Goal: Task Accomplishment & Management: Manage account settings

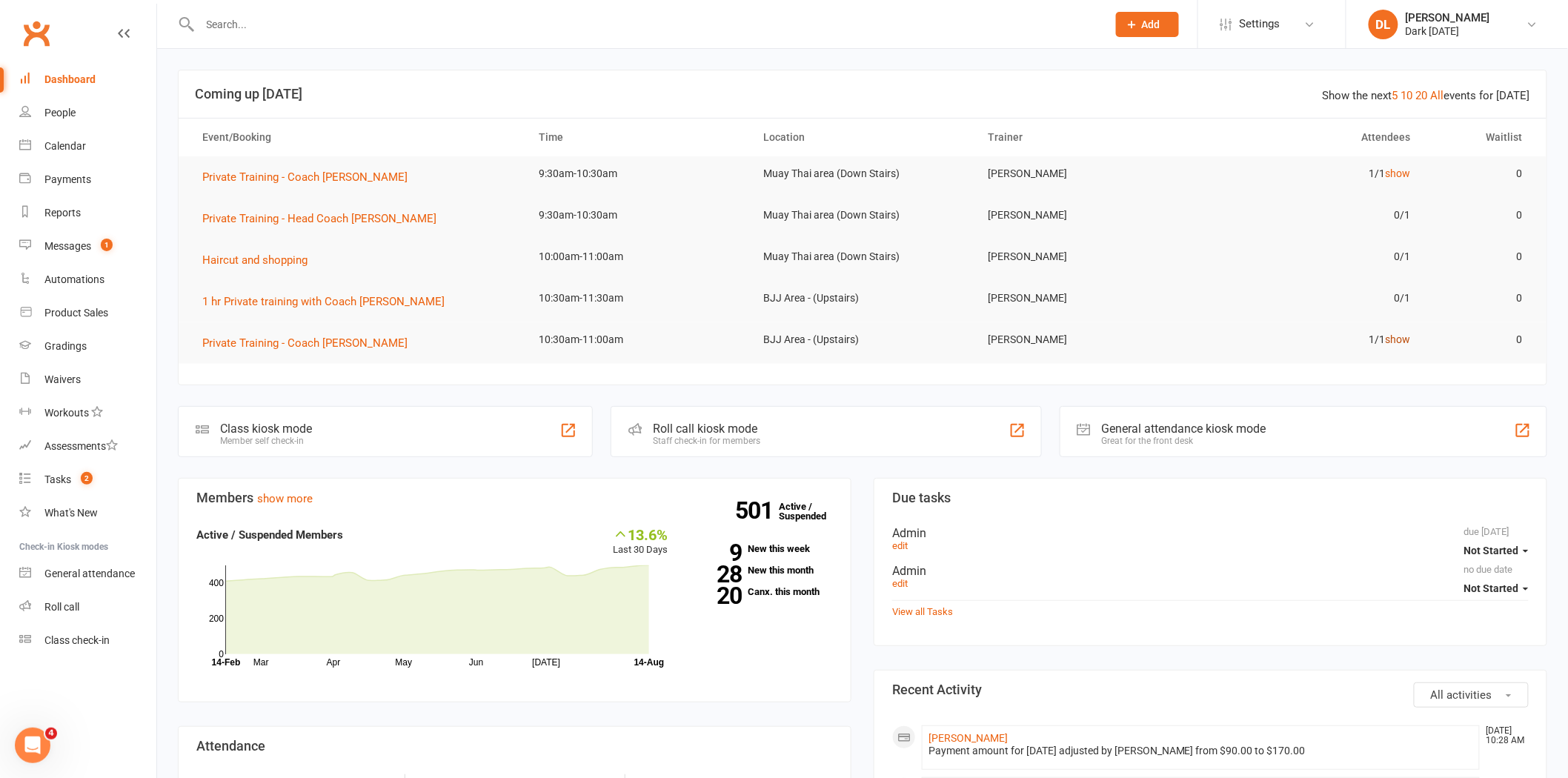
click at [1408, 335] on link "show" at bounding box center [1397, 339] width 25 height 12
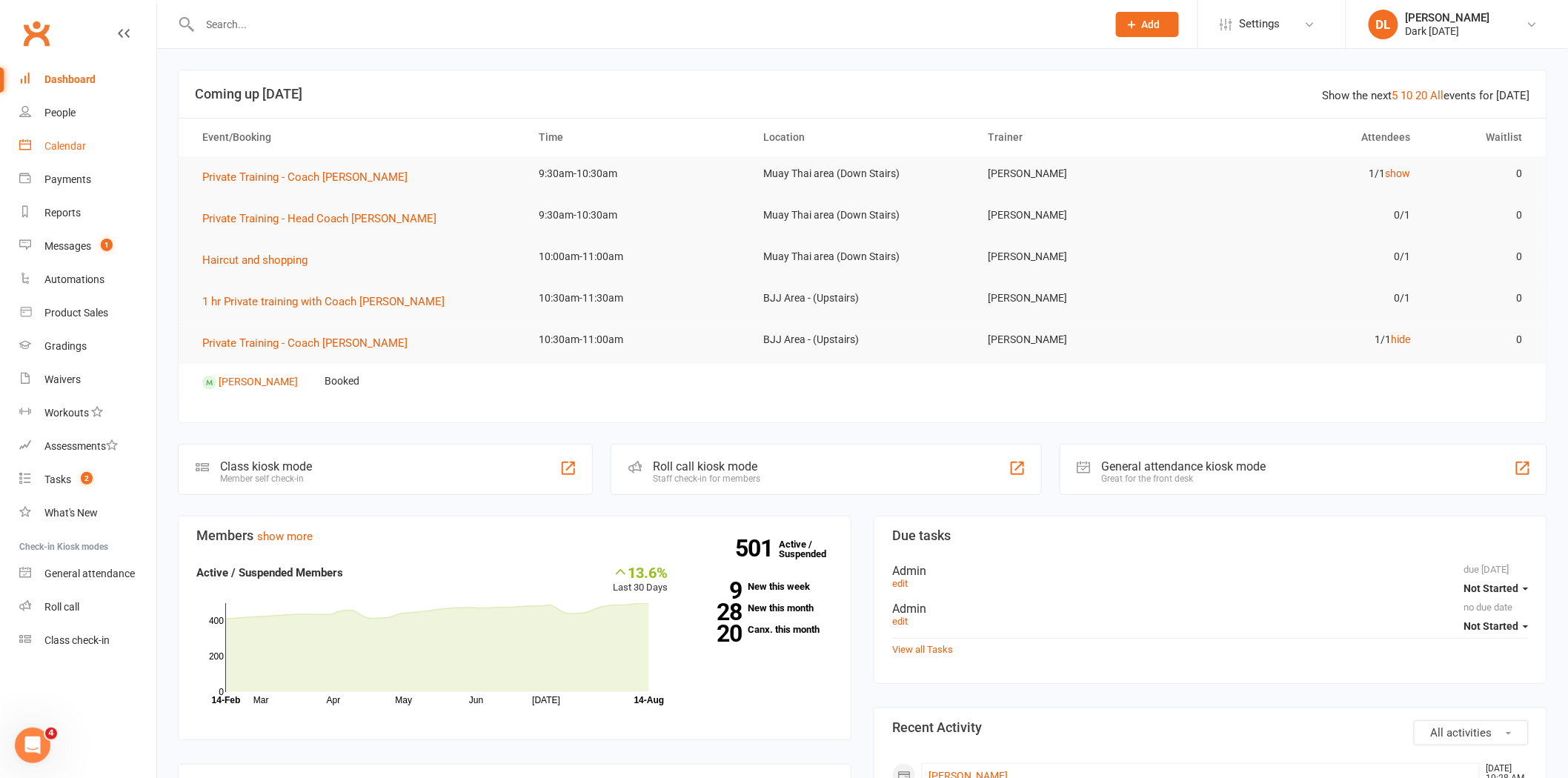
click at [108, 150] on link "Calendar" at bounding box center [87, 146] width 137 height 33
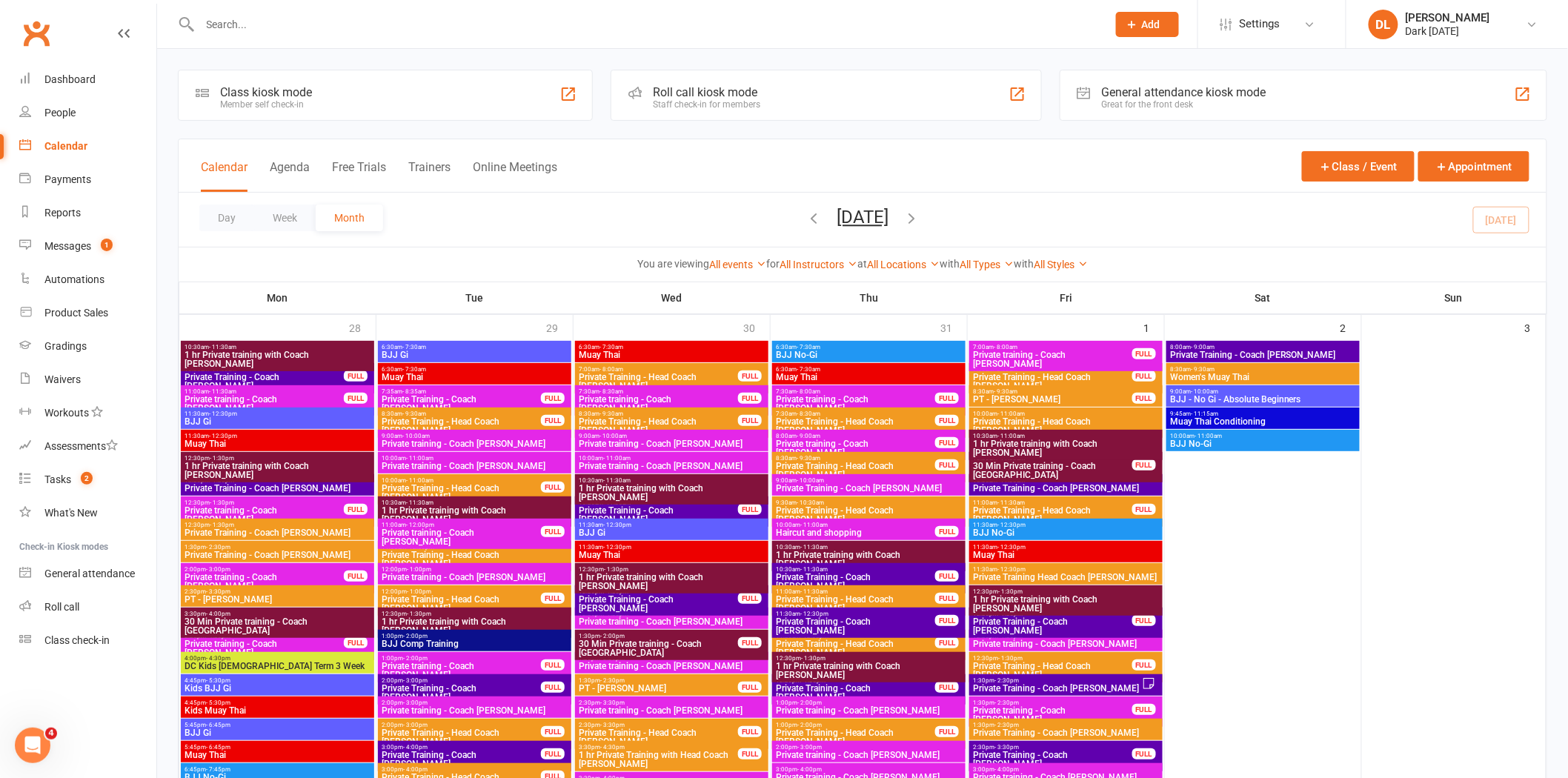
click at [231, 224] on button "Day" at bounding box center [227, 218] width 55 height 27
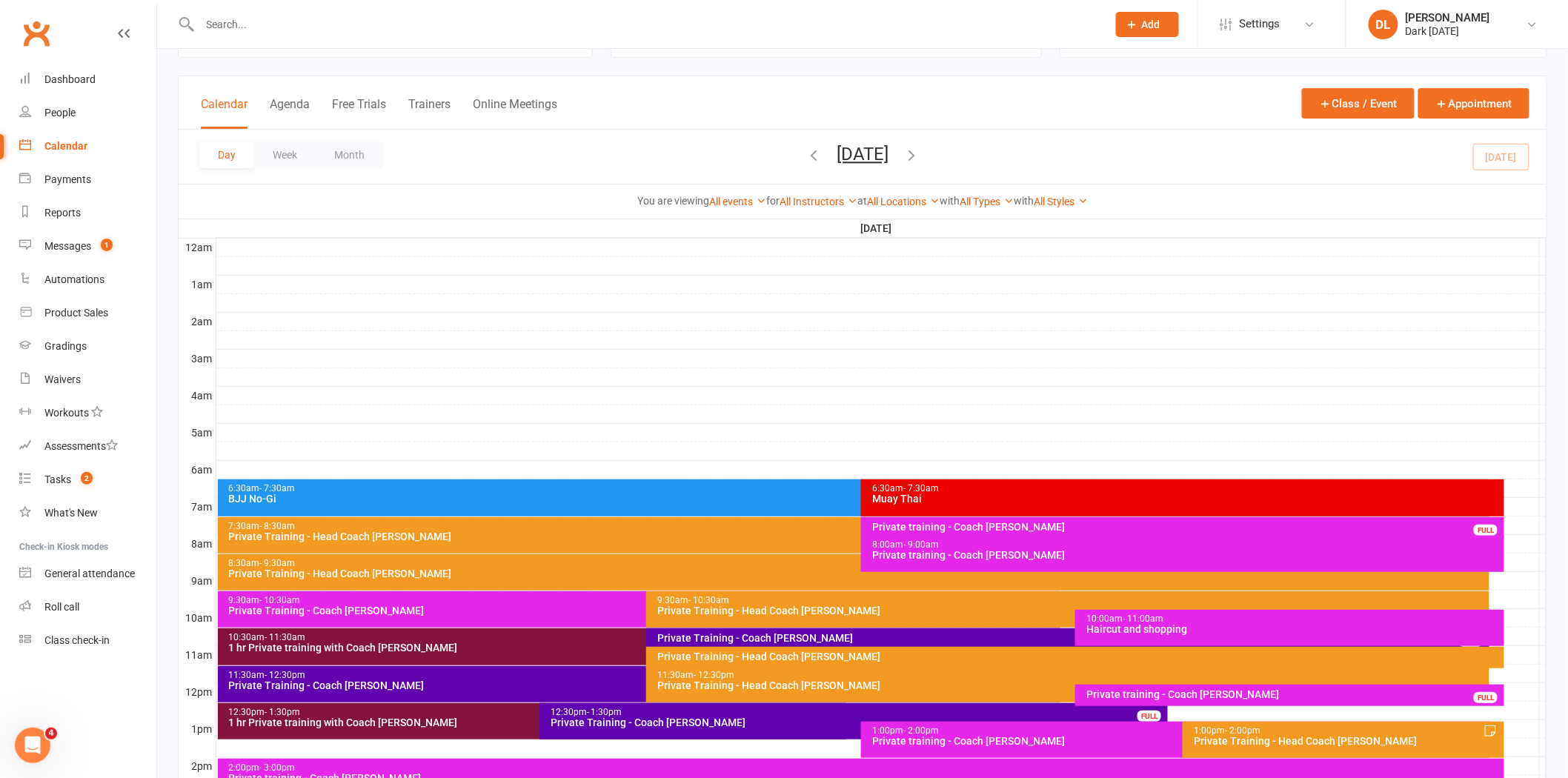
scroll to position [164, 0]
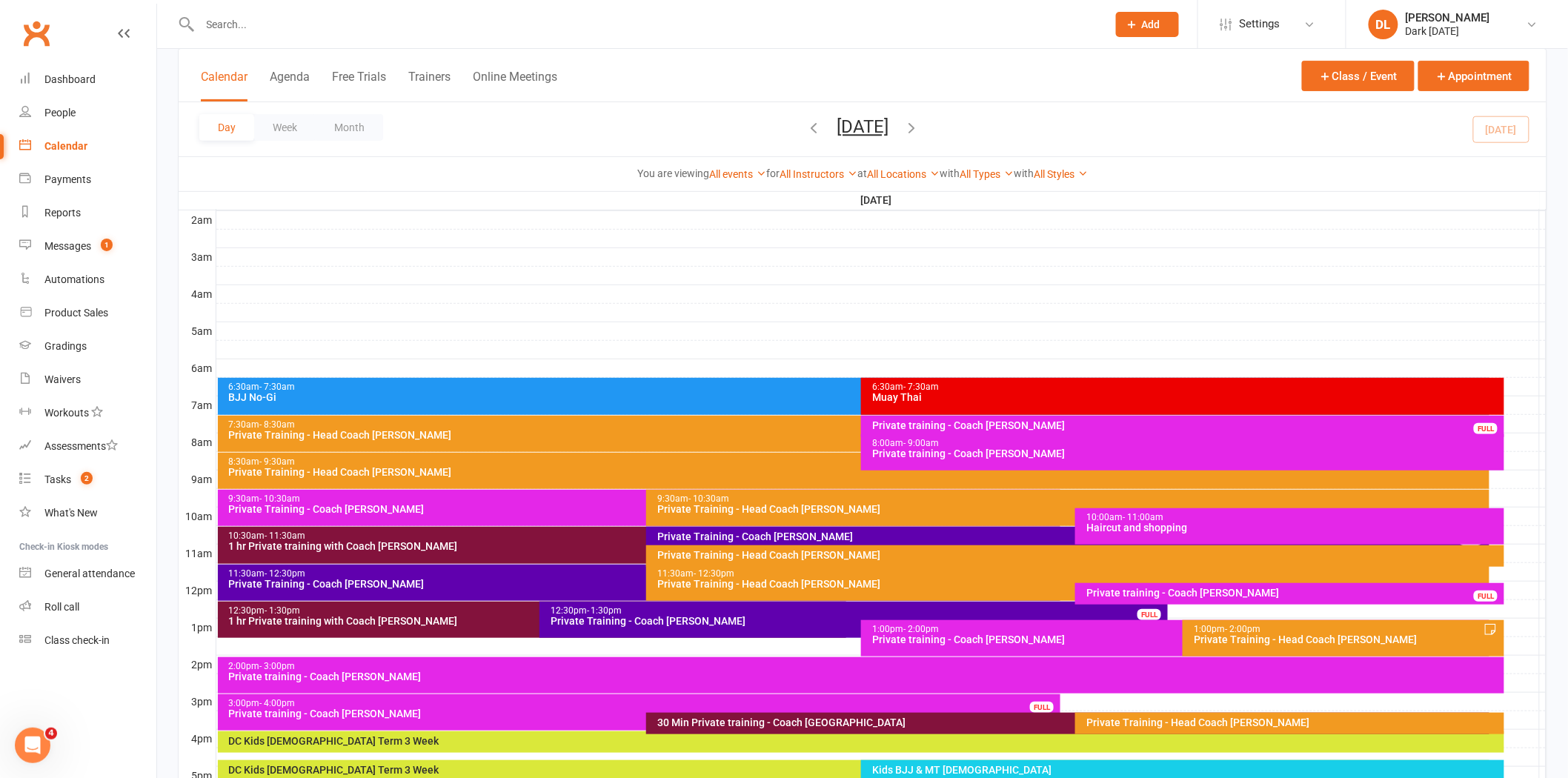
click at [773, 532] on div "Private Training - Coach [PERSON_NAME]" at bounding box center [1071, 536] width 829 height 10
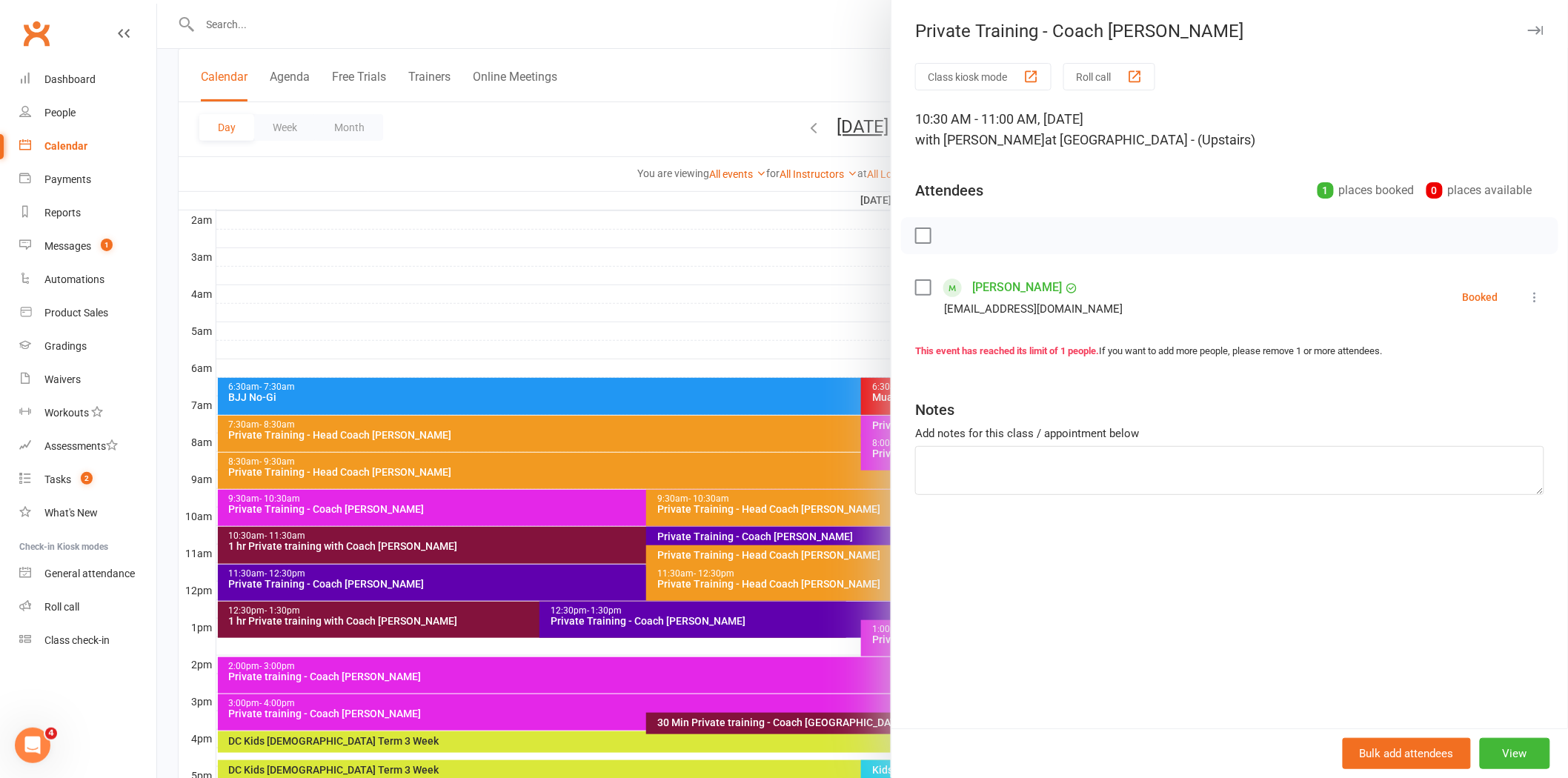
click at [722, 148] on div at bounding box center [863, 389] width 1411 height 778
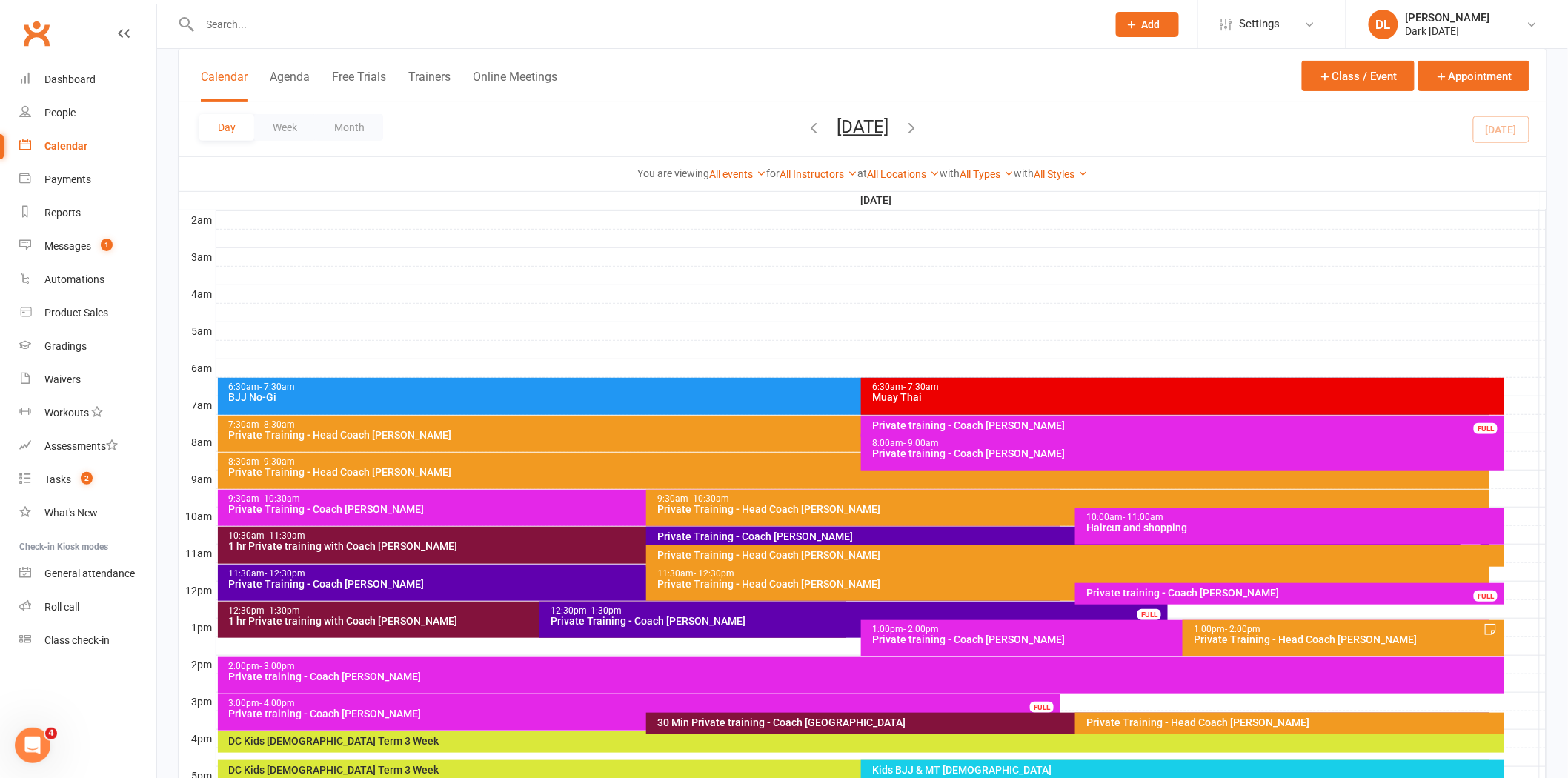
click at [837, 136] on button "[DATE]" at bounding box center [863, 127] width 51 height 21
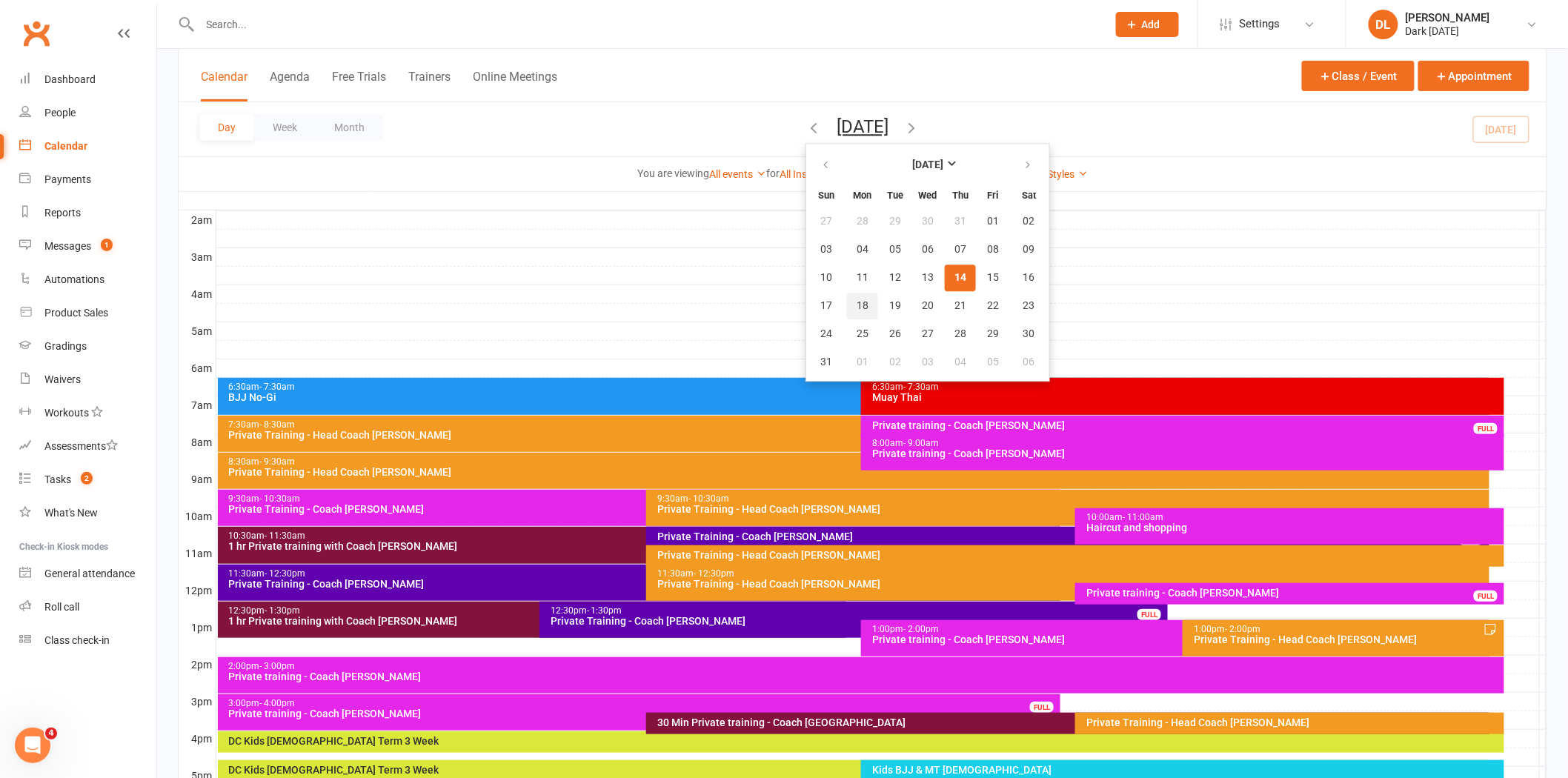
click at [856, 306] on span "18" at bounding box center [862, 306] width 12 height 12
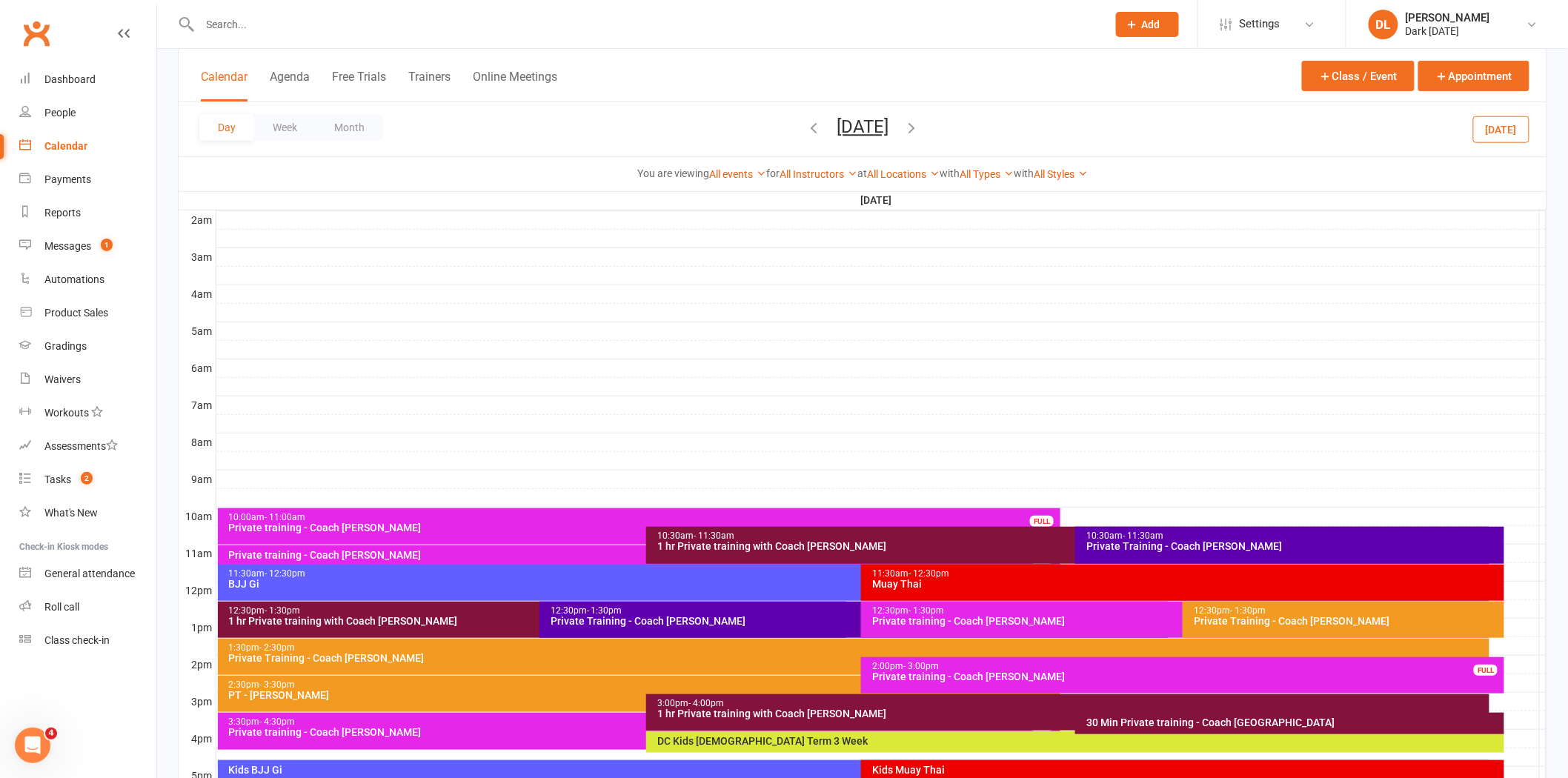
click at [1166, 554] on div "10:30am - 11:30am Private Training - Coach [PERSON_NAME]" at bounding box center [1289, 545] width 429 height 37
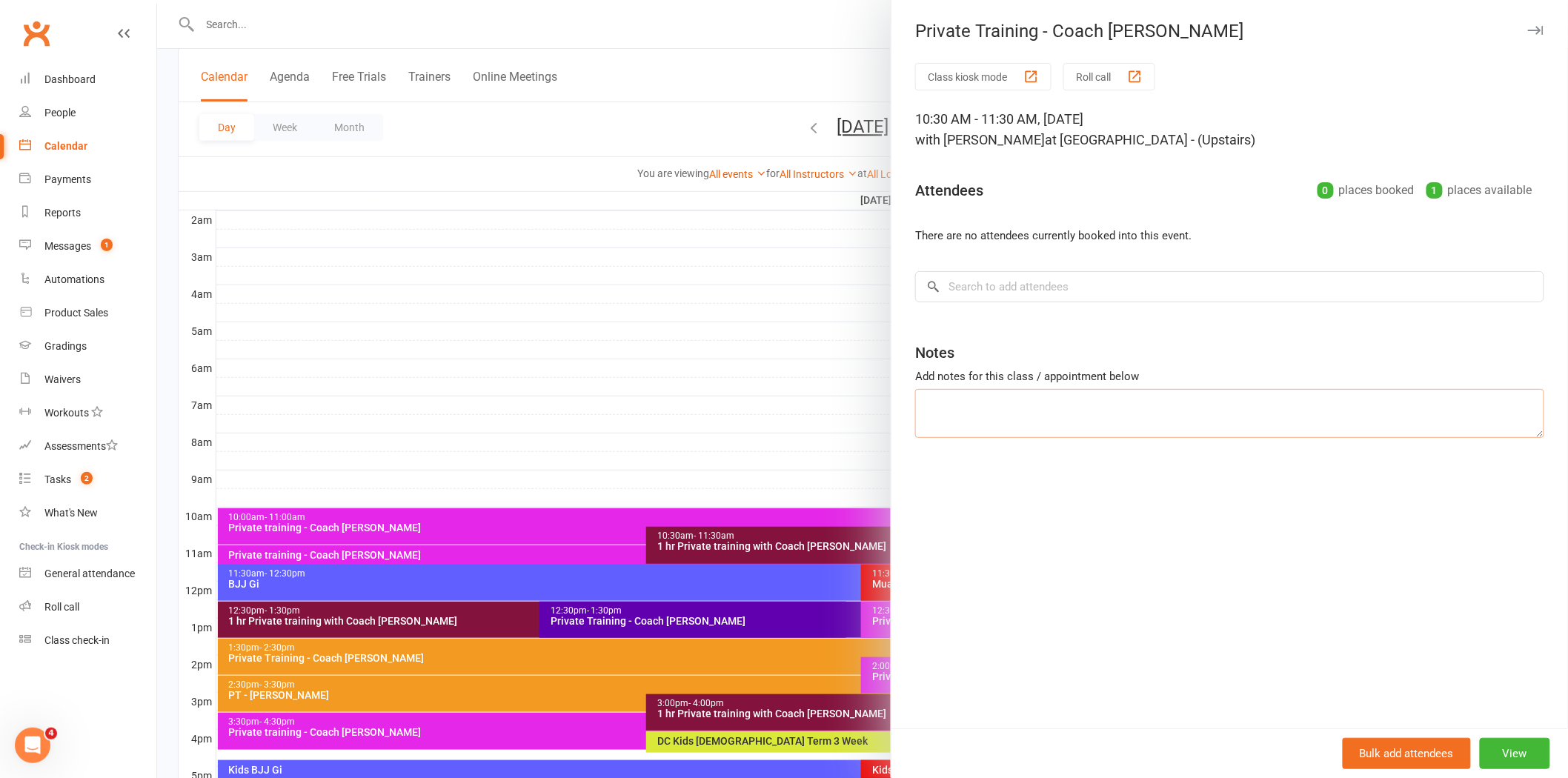
click at [1137, 428] on textarea at bounding box center [1229, 412] width 629 height 49
type textarea "Leave empty [PERSON_NAME] is in for lunch class"
click at [1156, 259] on div "Class kiosk mode Roll call 10:30 AM - 11:30 AM, [DATE] with [PERSON_NAME] at BJ…" at bounding box center [1229, 396] width 676 height 665
click at [1528, 32] on icon "button" at bounding box center [1535, 30] width 16 height 9
